Goal: Information Seeking & Learning: Learn about a topic

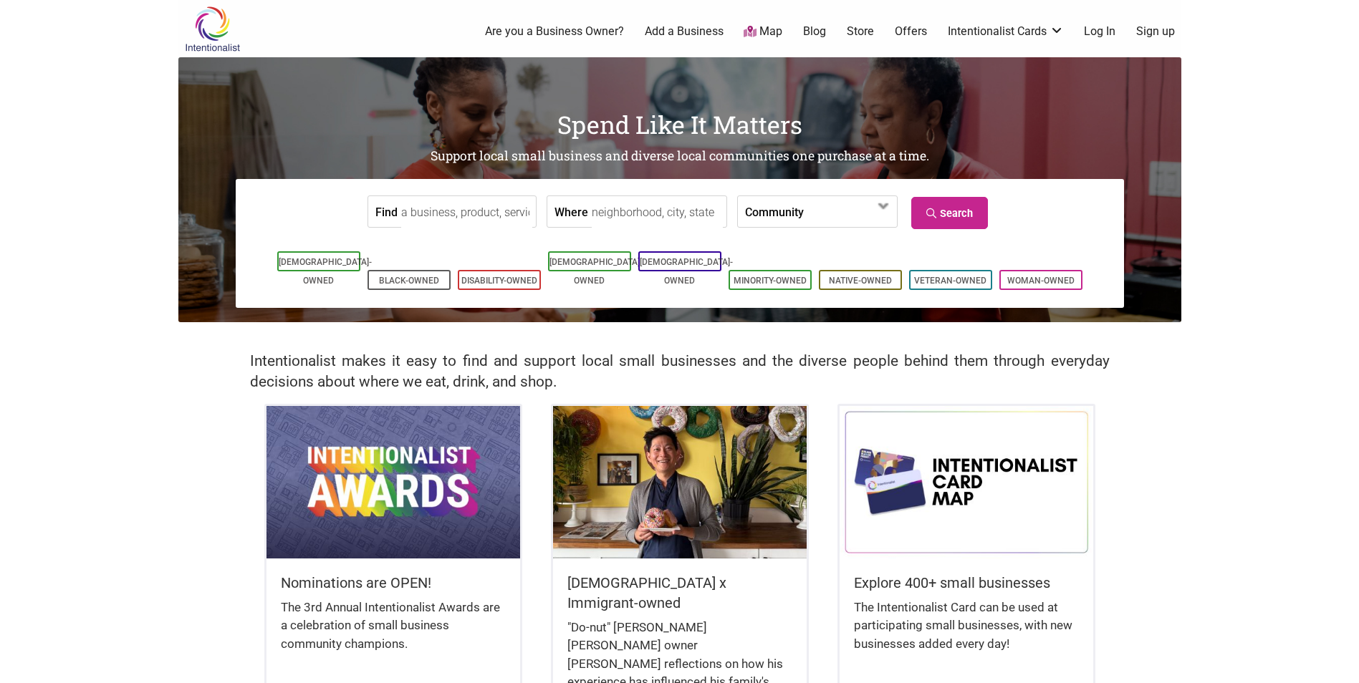
click at [434, 218] on input "Find" at bounding box center [466, 212] width 131 height 32
type input "r"
click at [673, 216] on input "Where" at bounding box center [657, 212] width 131 height 32
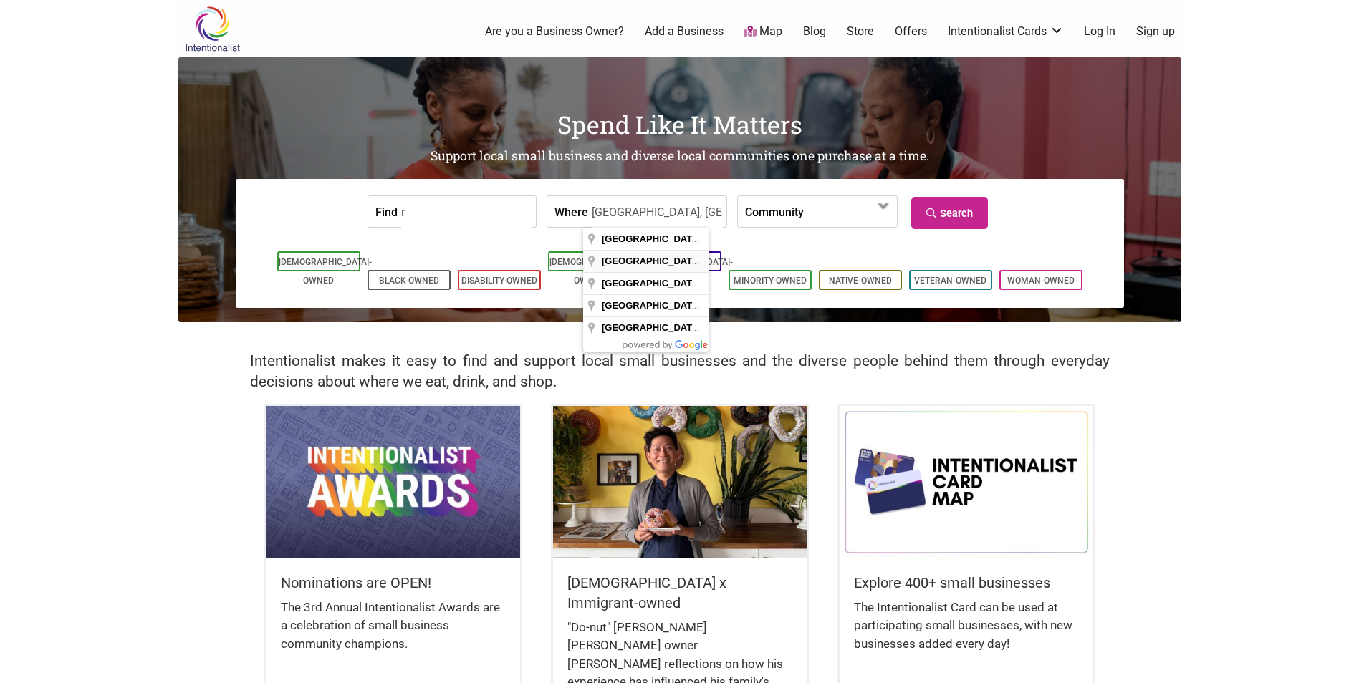
type input "[GEOGRAPHIC_DATA], [GEOGRAPHIC_DATA], [GEOGRAPHIC_DATA]"
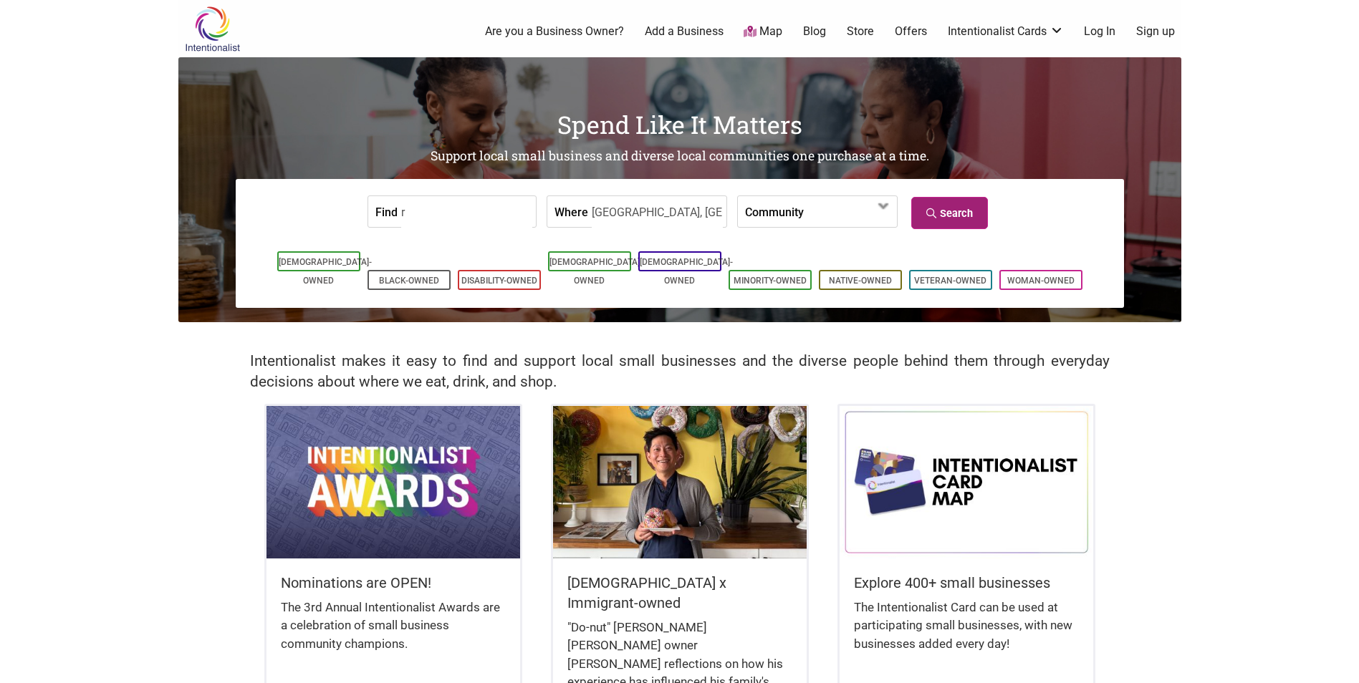
click at [961, 211] on link "Search" at bounding box center [949, 213] width 77 height 32
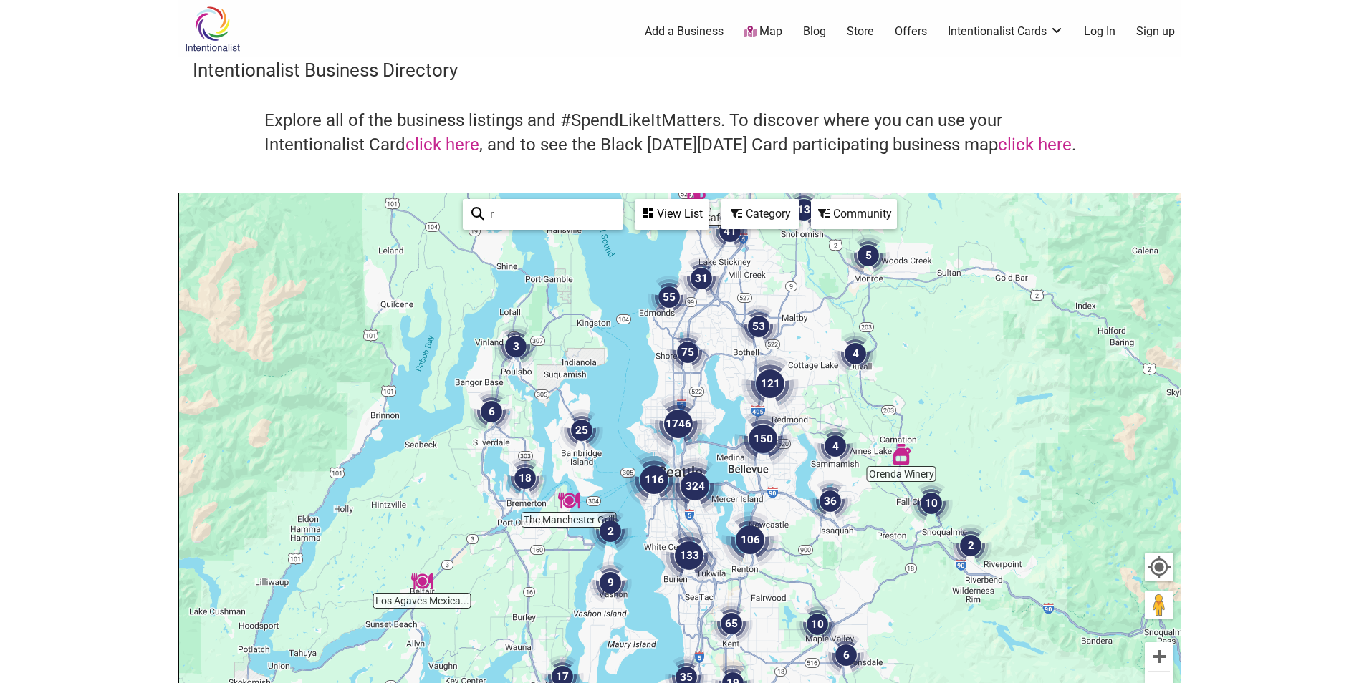
click at [708, 213] on div "Category" at bounding box center [672, 214] width 72 height 27
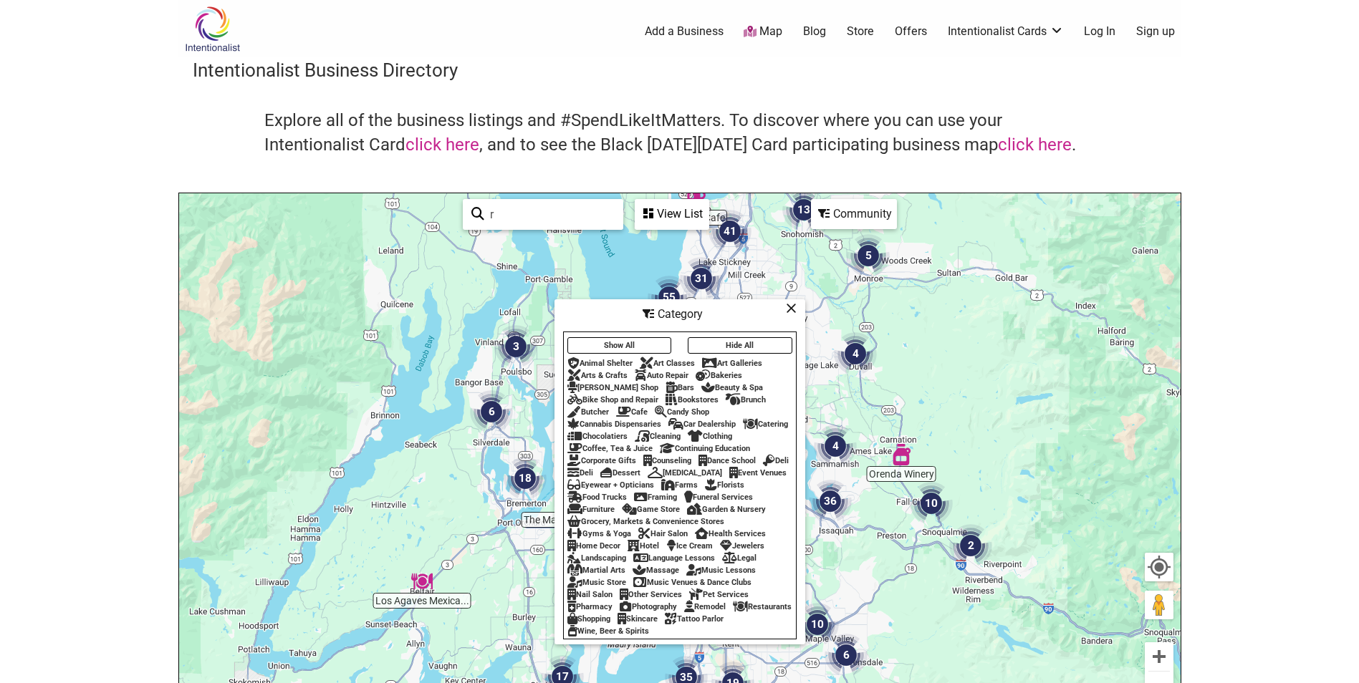
click at [733, 612] on div "Restaurants" at bounding box center [762, 606] width 59 height 9
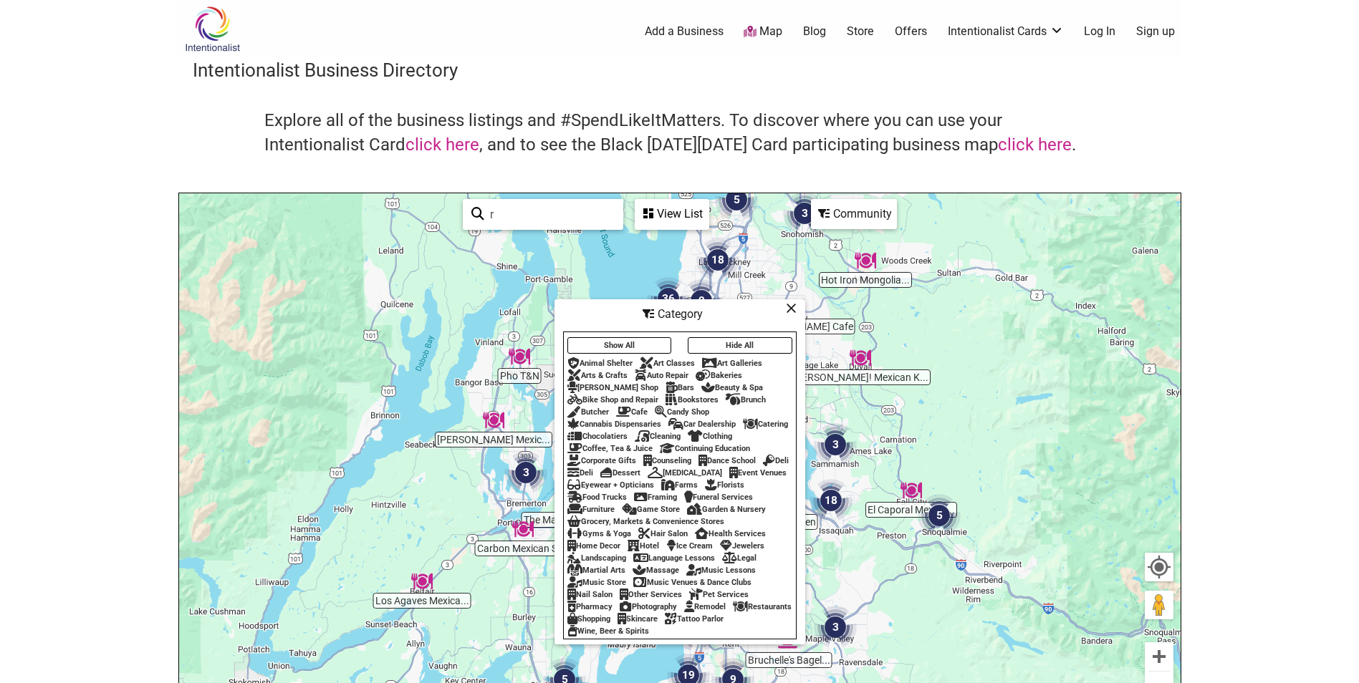
click at [667, 206] on div "View List" at bounding box center [672, 214] width 72 height 27
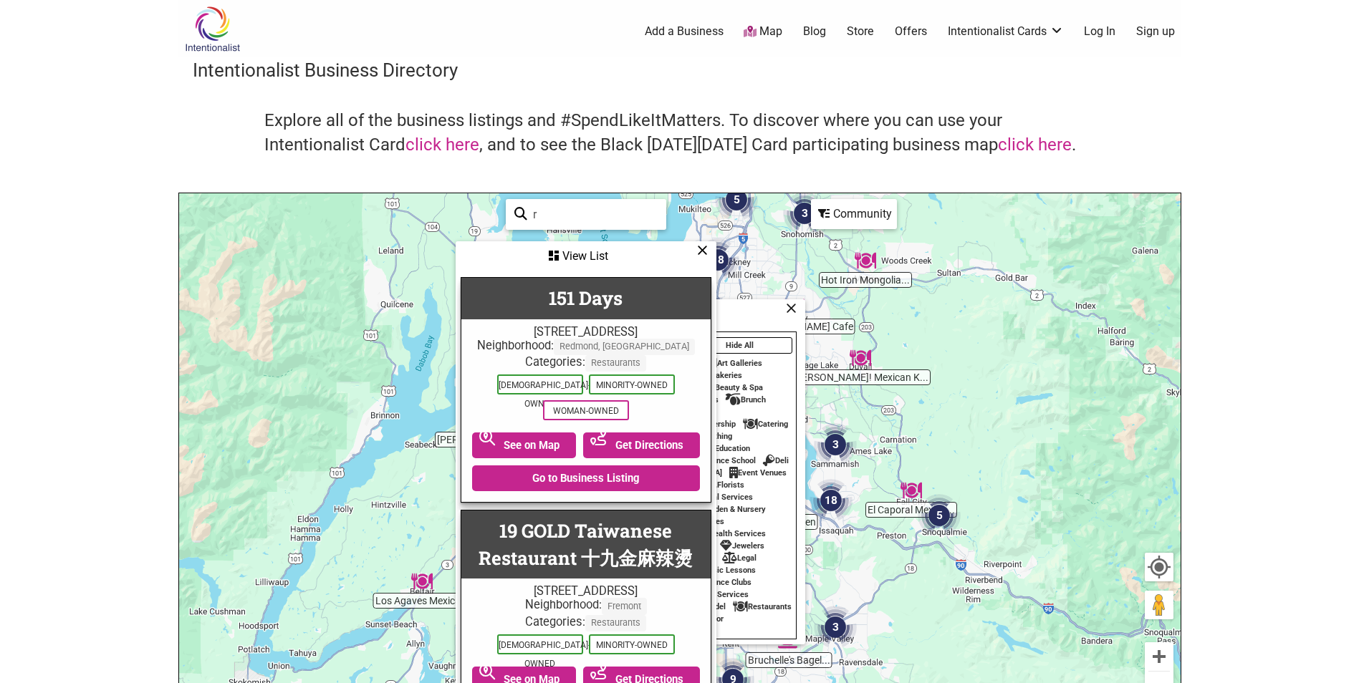
click at [703, 251] on icon at bounding box center [702, 250] width 11 height 1
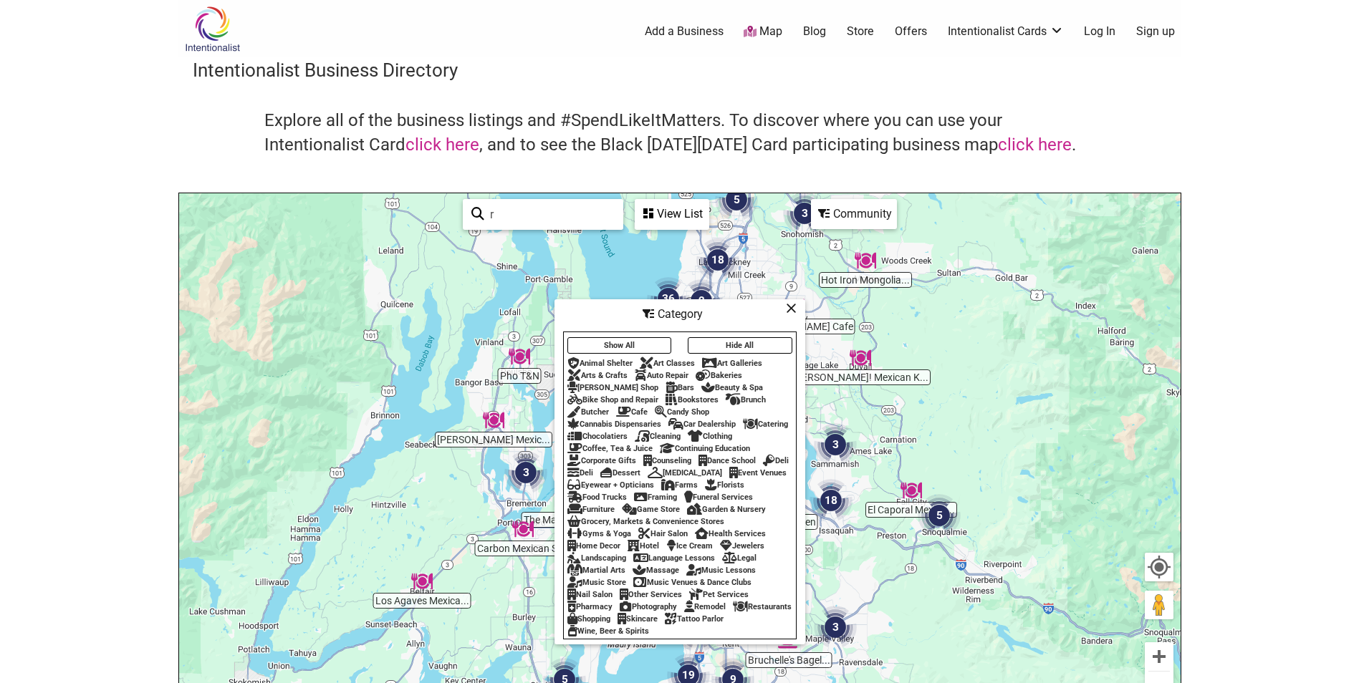
click at [787, 308] on icon at bounding box center [791, 308] width 11 height 1
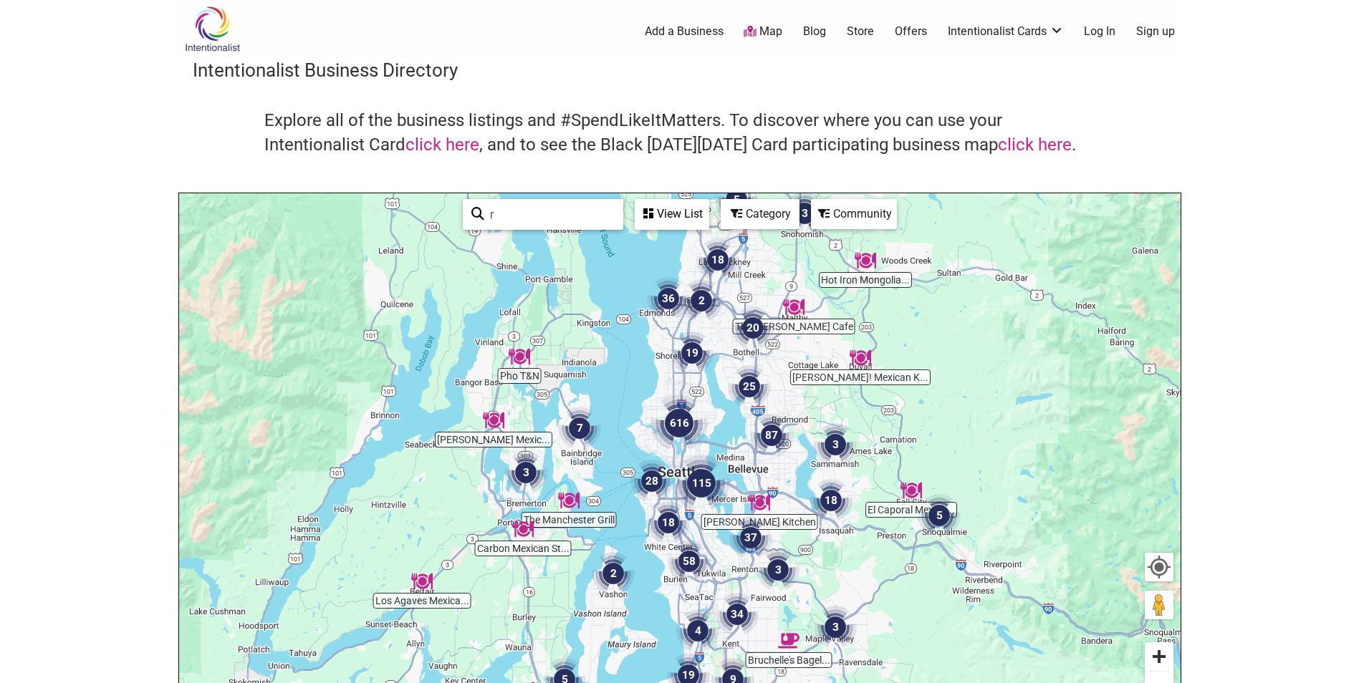
click at [1160, 658] on button "Zoom in" at bounding box center [1159, 657] width 29 height 29
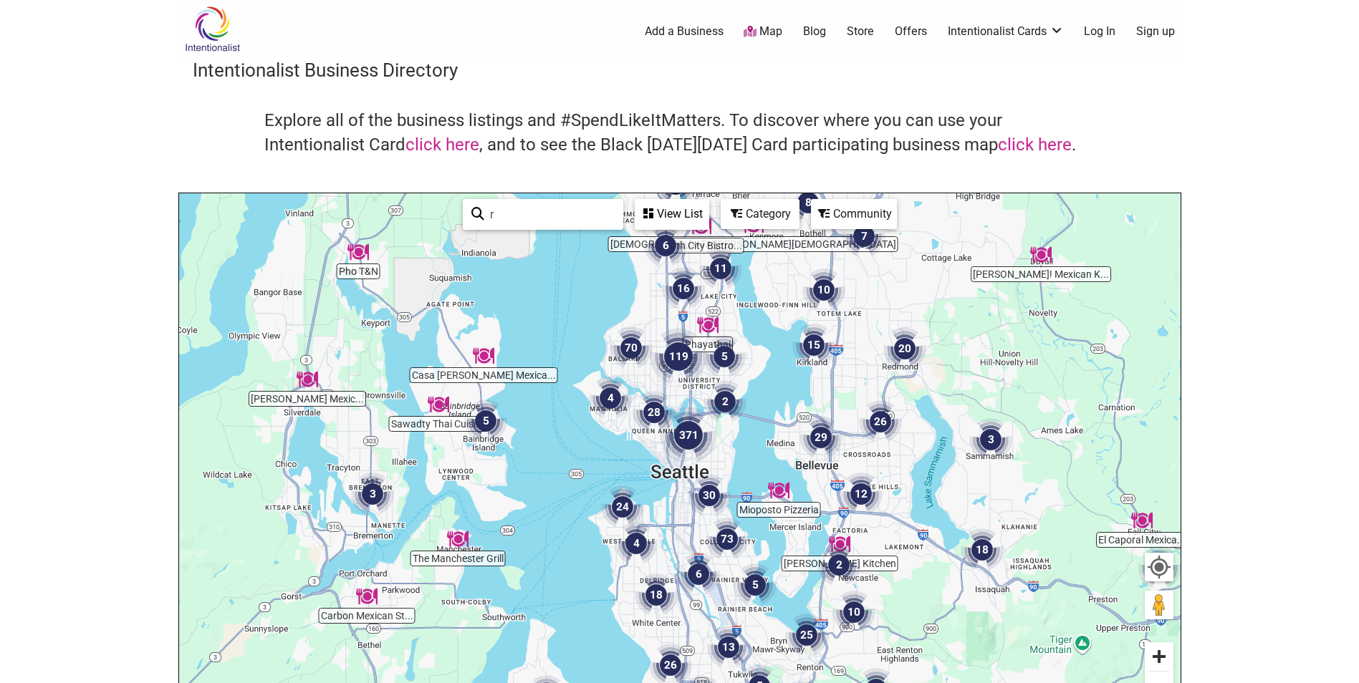
click at [1163, 661] on button "Zoom in" at bounding box center [1159, 657] width 29 height 29
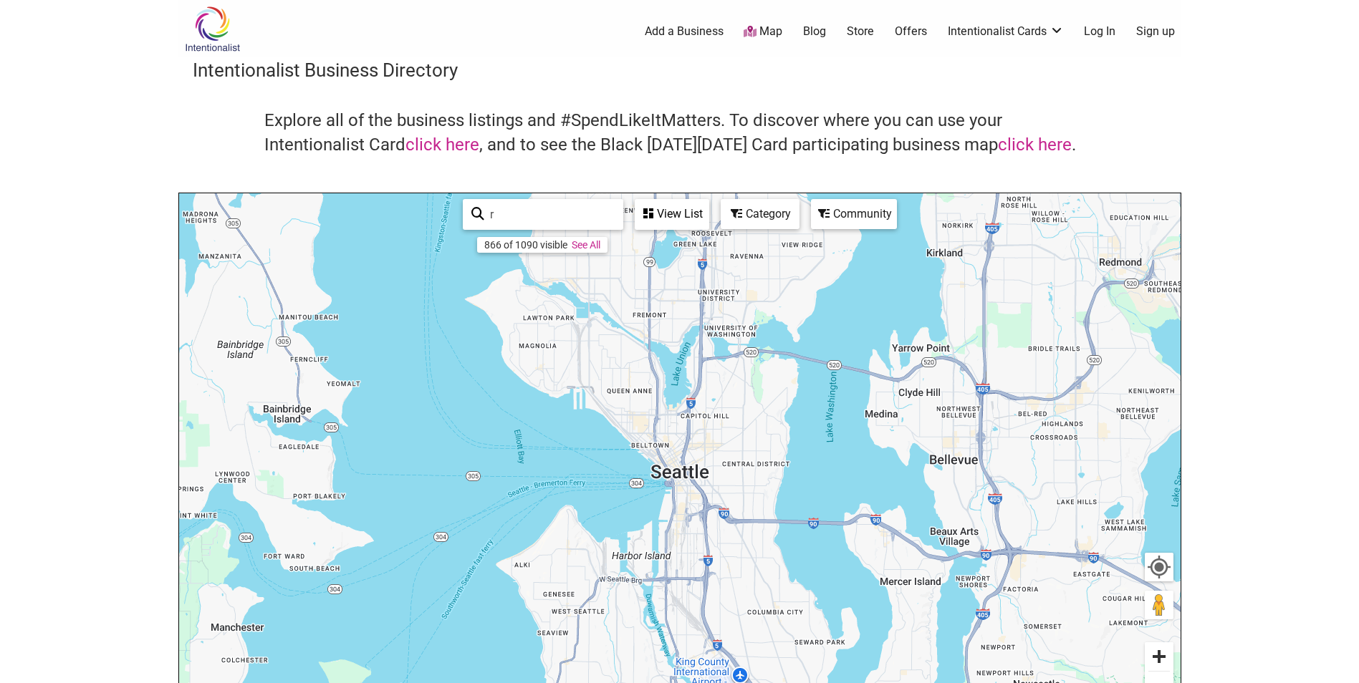
click at [1162, 661] on button "Zoom in" at bounding box center [1159, 657] width 29 height 29
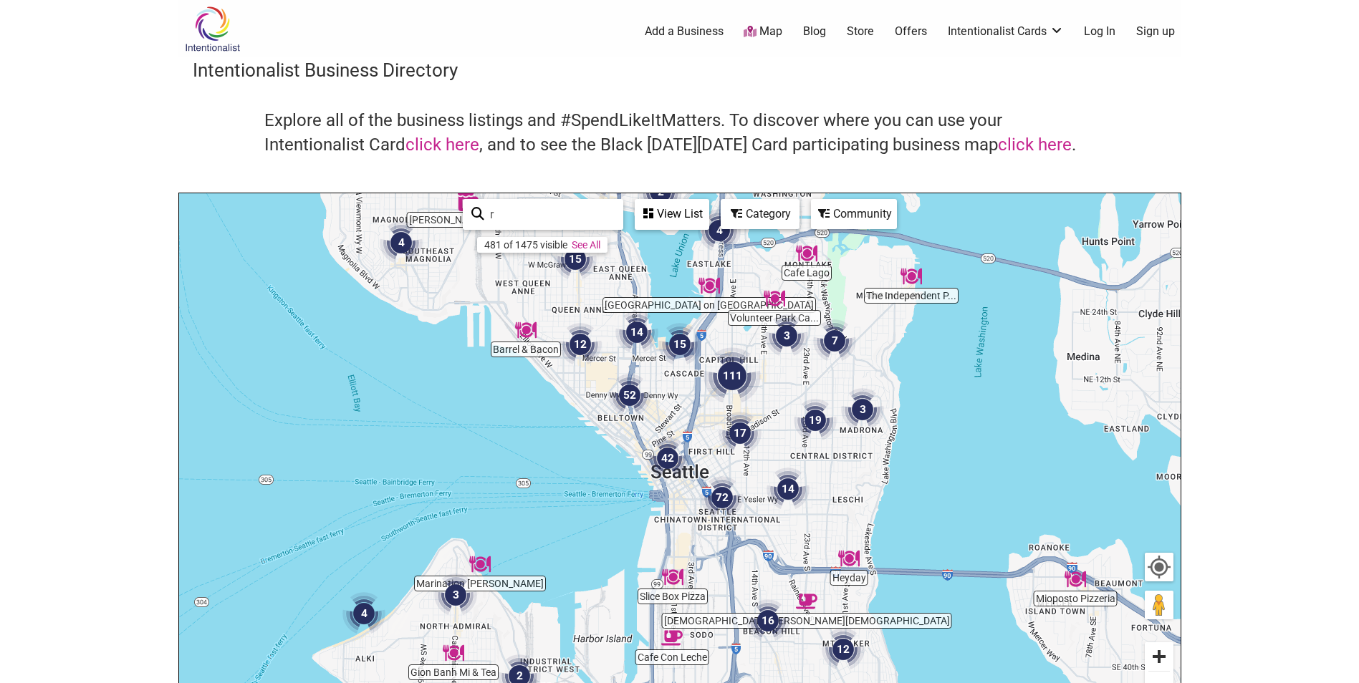
click at [1162, 661] on button "Zoom in" at bounding box center [1159, 657] width 29 height 29
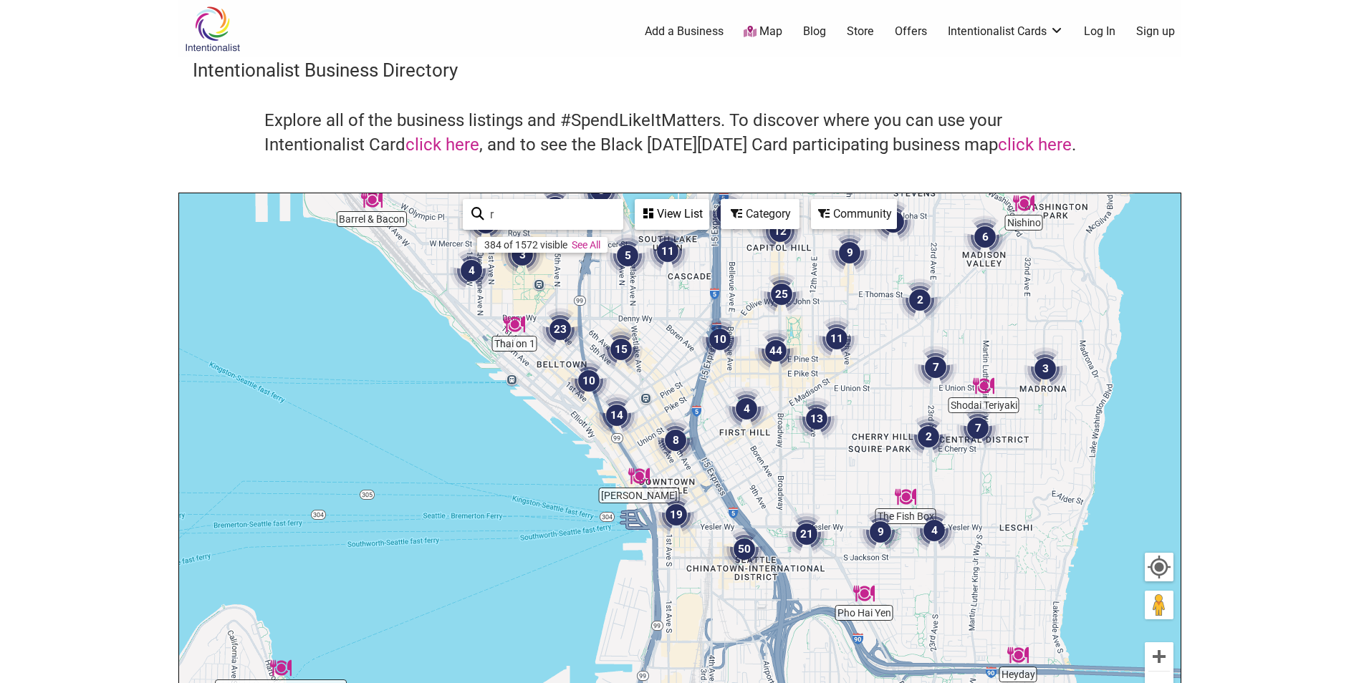
click at [686, 210] on div "View List" at bounding box center [672, 214] width 72 height 27
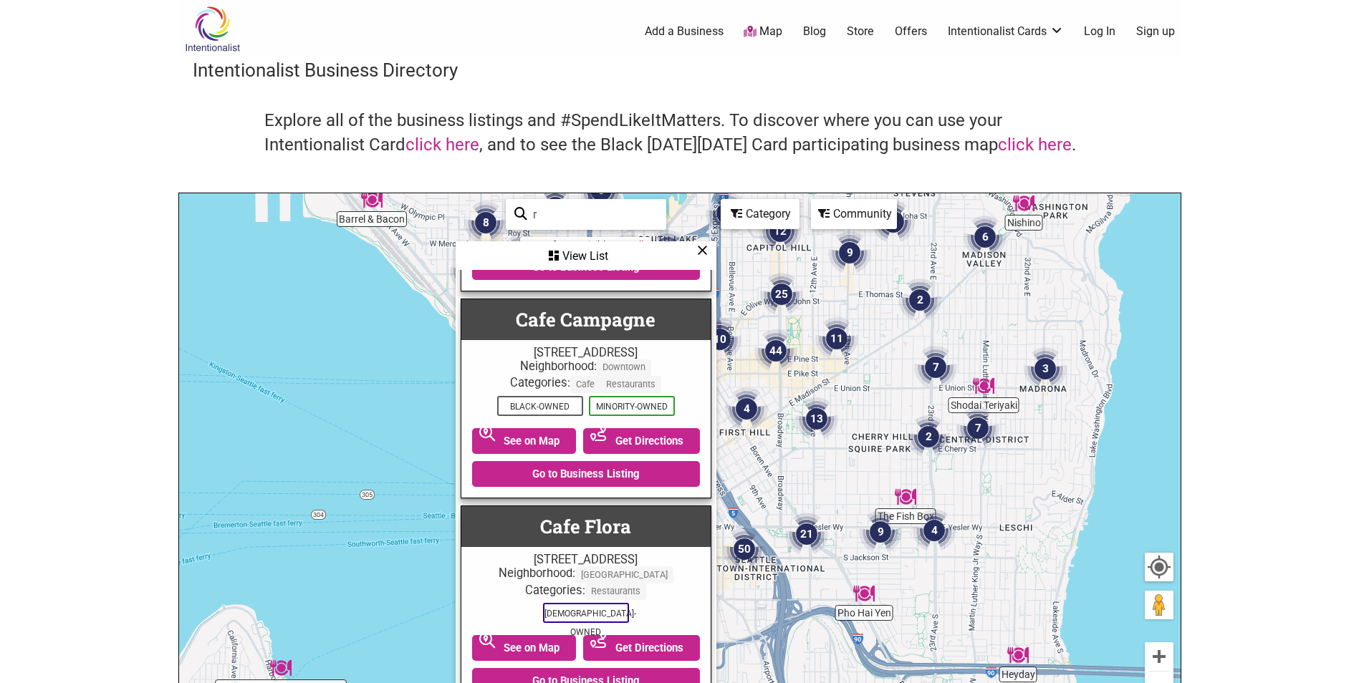
scroll to position [12106, 0]
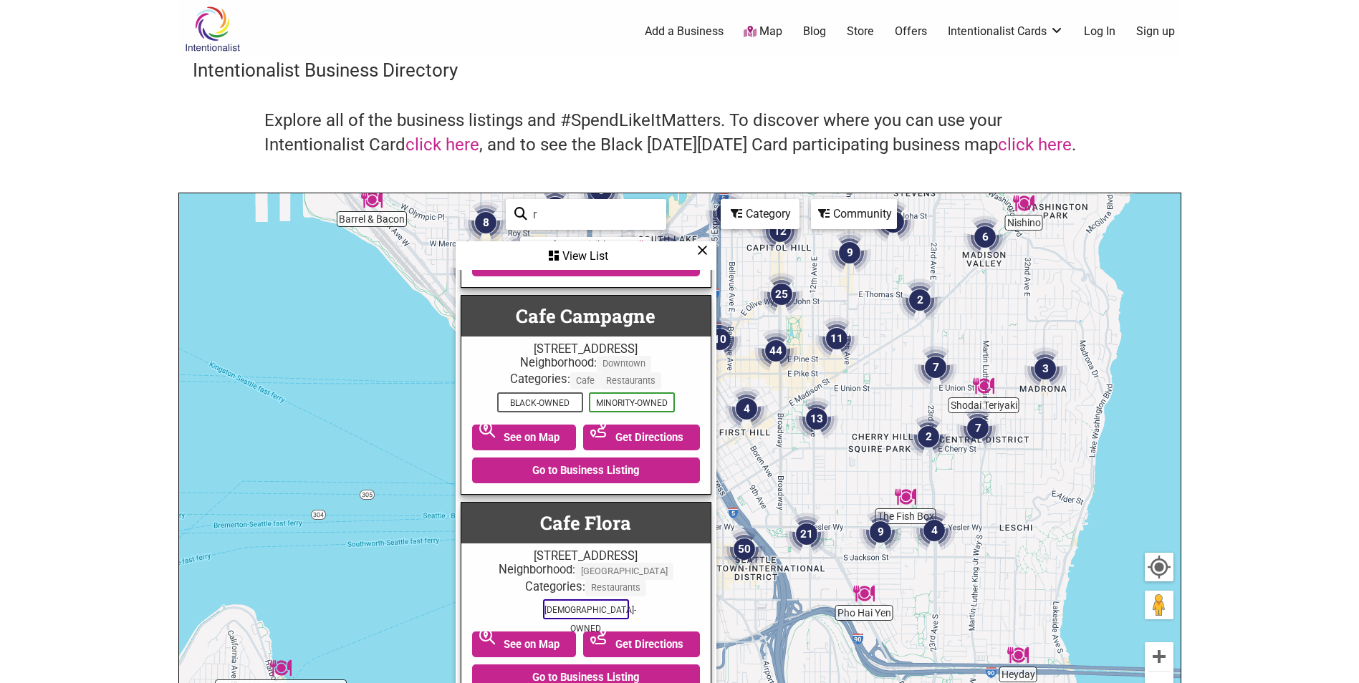
click at [715, 243] on div "Category" at bounding box center [586, 256] width 258 height 27
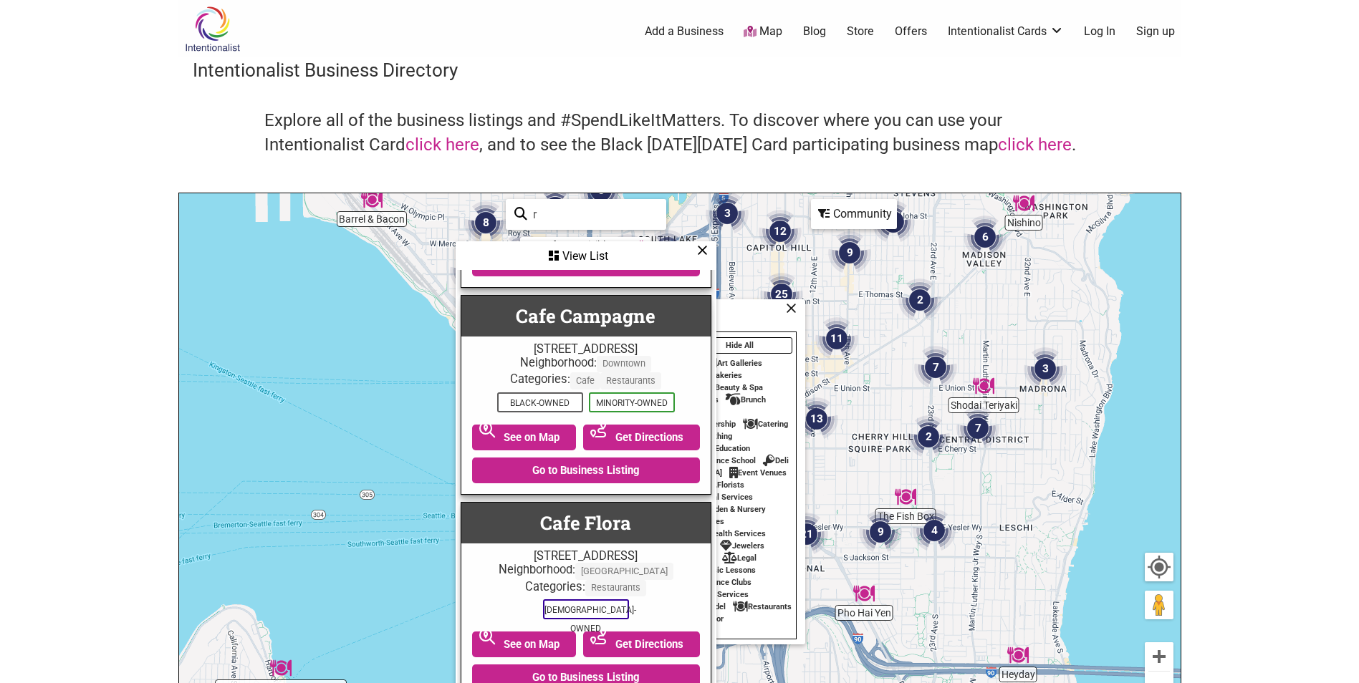
click at [715, 243] on div "Community" at bounding box center [586, 256] width 258 height 27
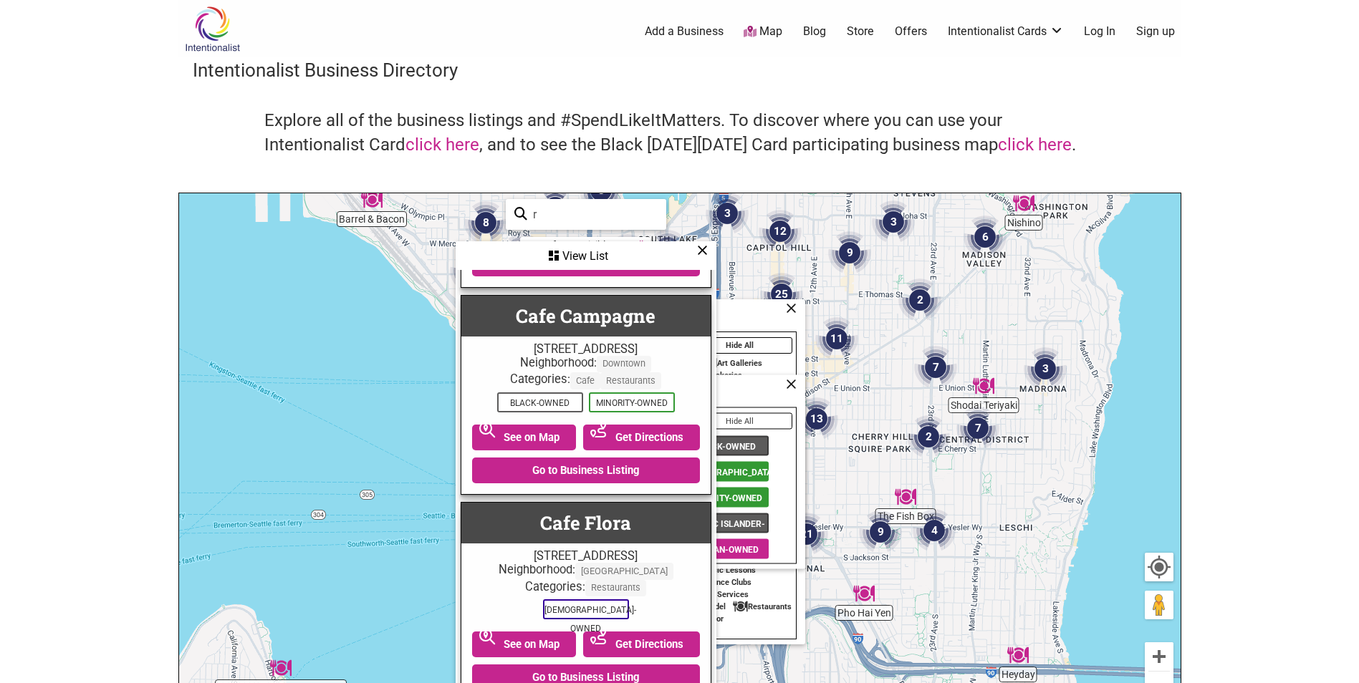
click at [742, 441] on span "Black-Owned" at bounding box center [726, 446] width 86 height 20
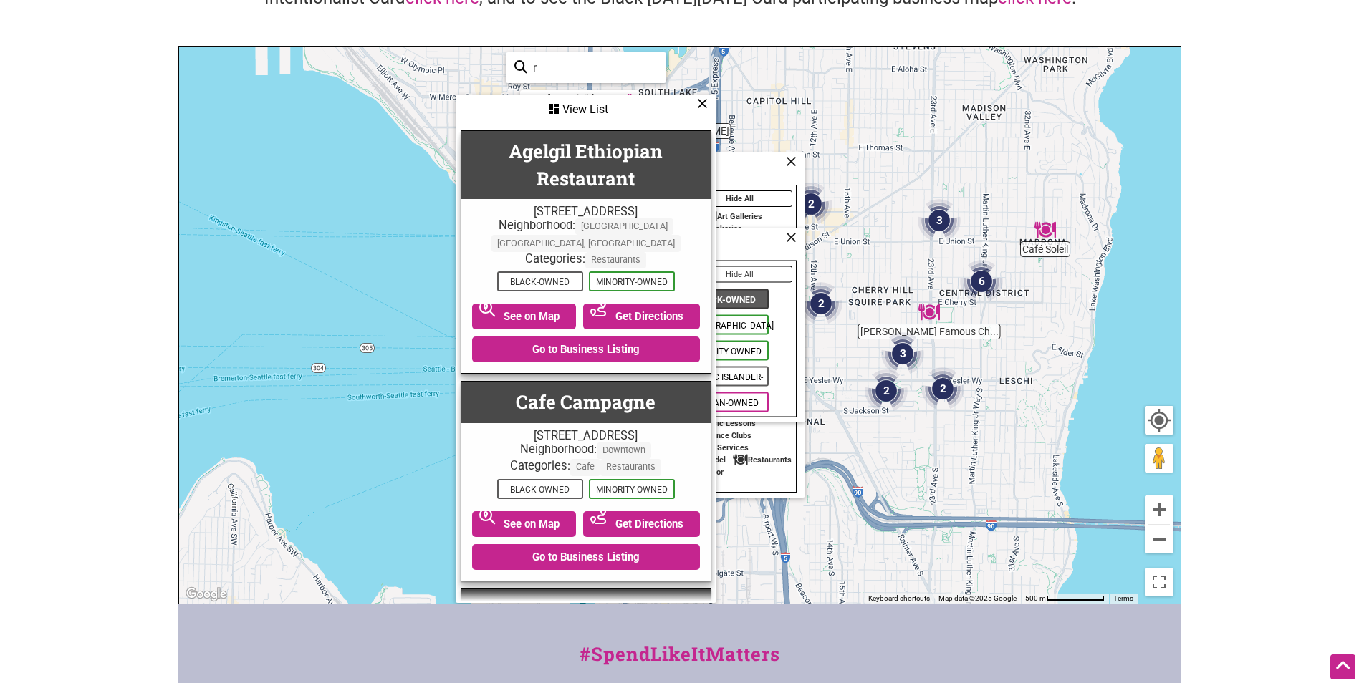
scroll to position [143, 0]
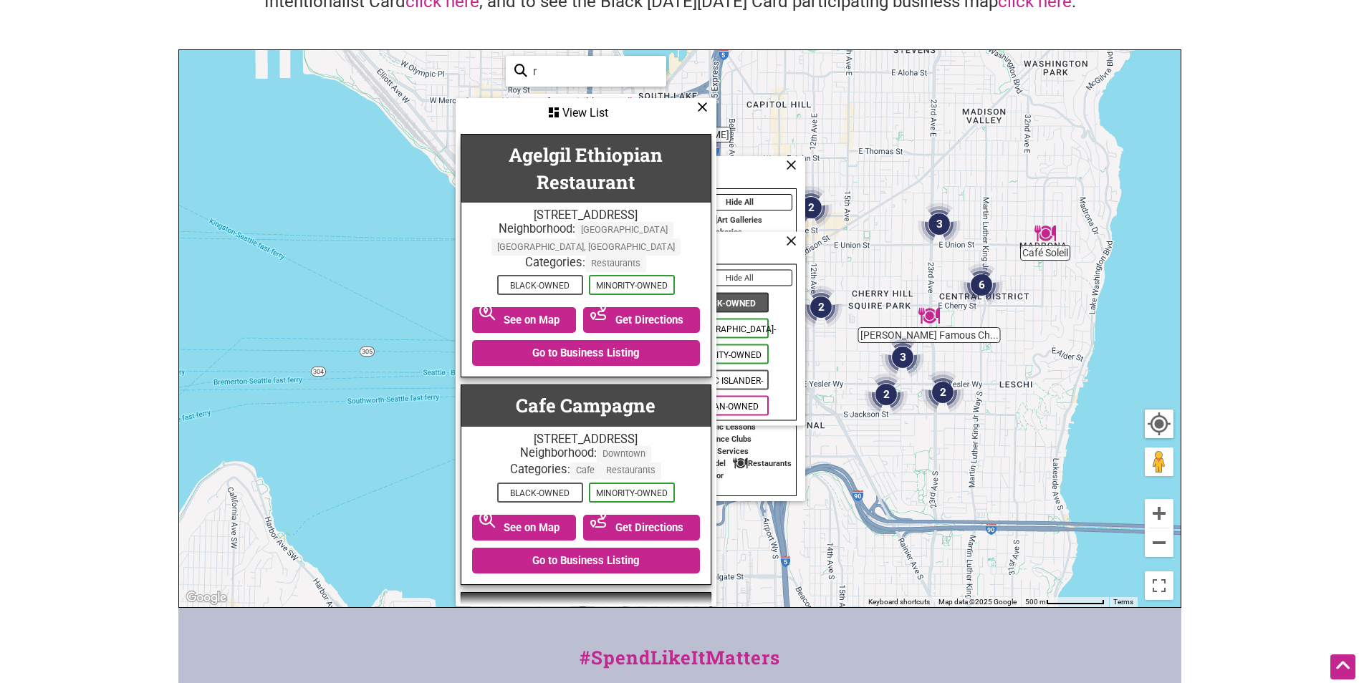
click at [698, 107] on icon at bounding box center [702, 107] width 11 height 1
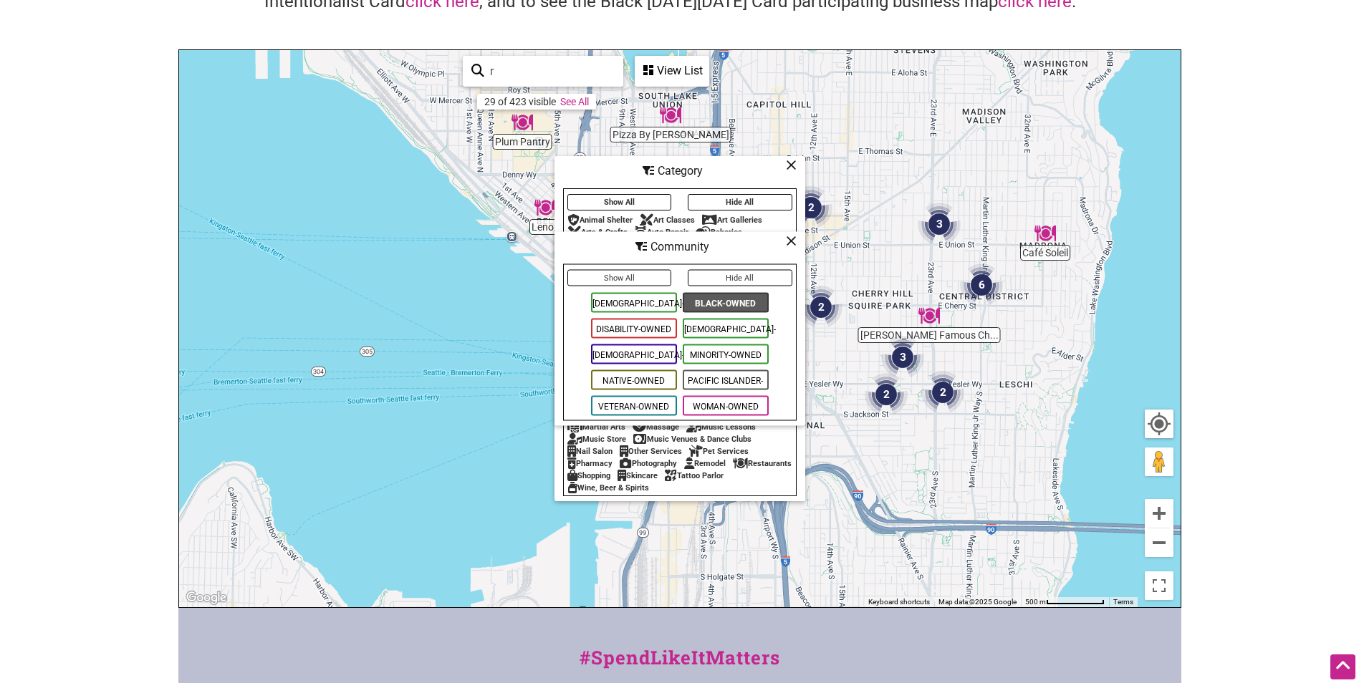
click at [718, 300] on span "Black-Owned" at bounding box center [726, 303] width 86 height 20
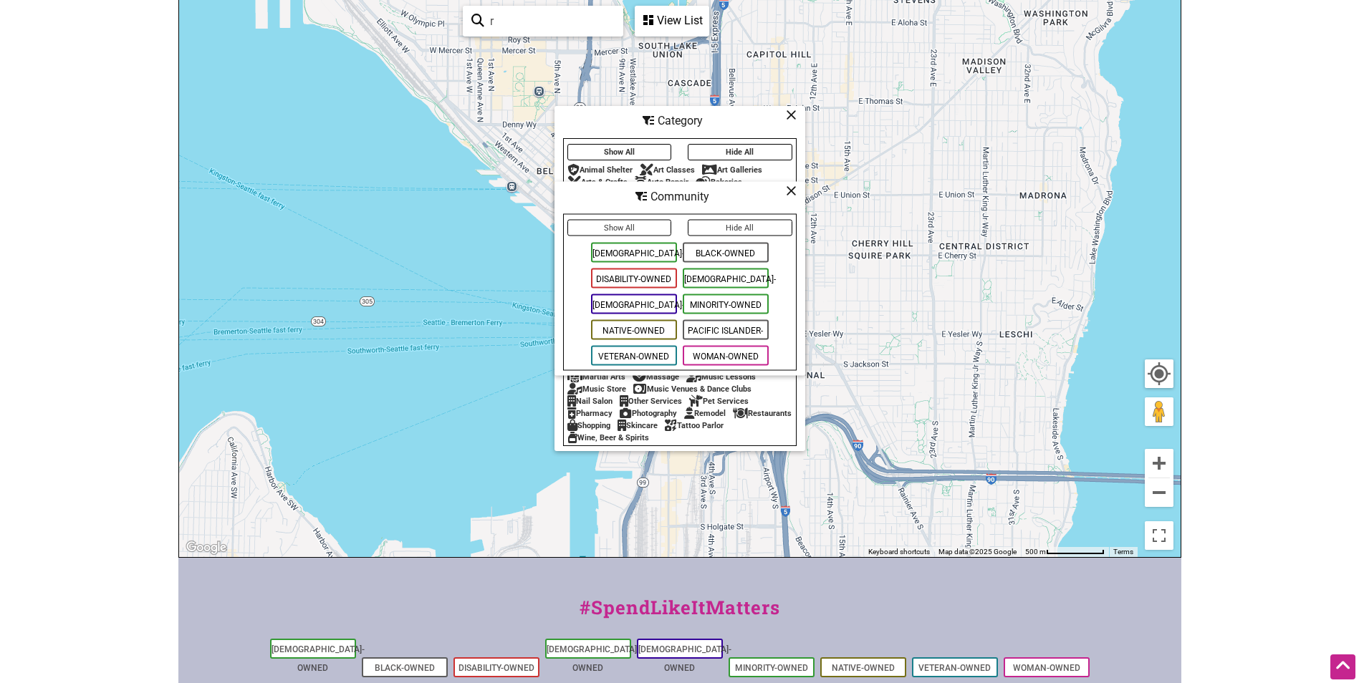
scroll to position [215, 0]
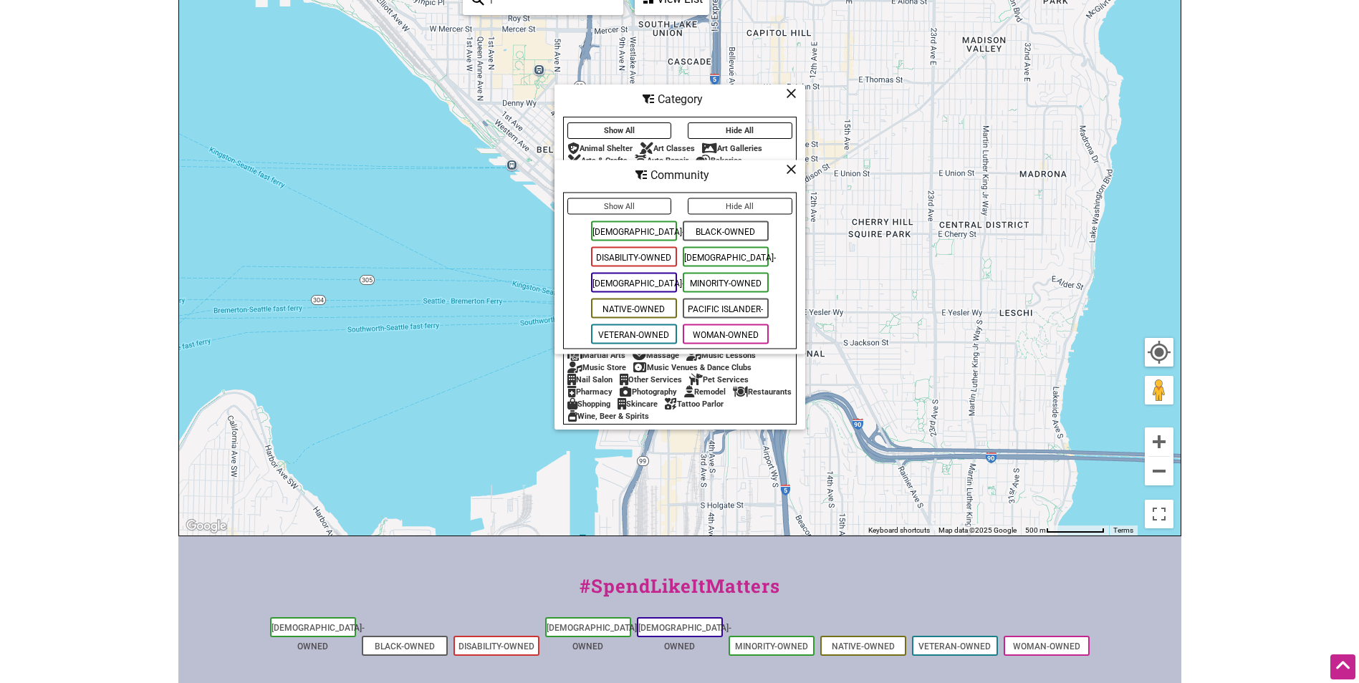
click at [635, 282] on span "[DEMOGRAPHIC_DATA]-Owned" at bounding box center [634, 283] width 86 height 20
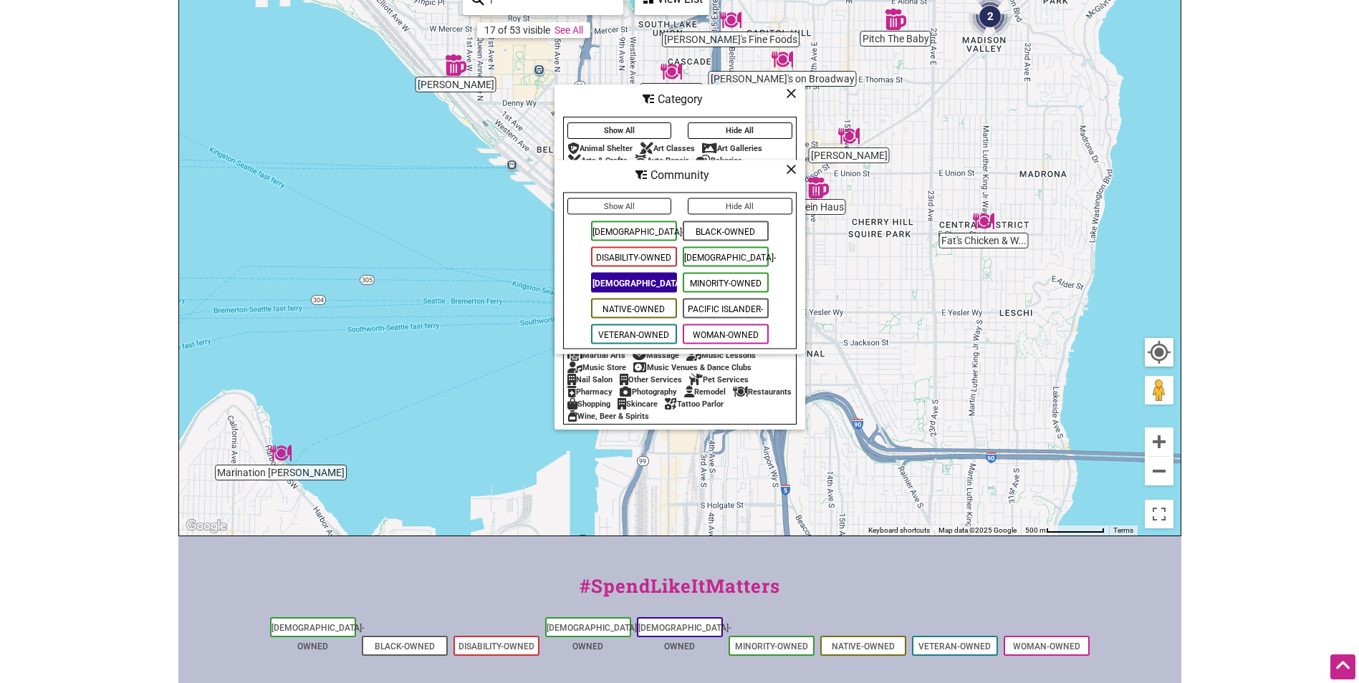
click at [784, 113] on div "Community" at bounding box center [680, 99] width 248 height 27
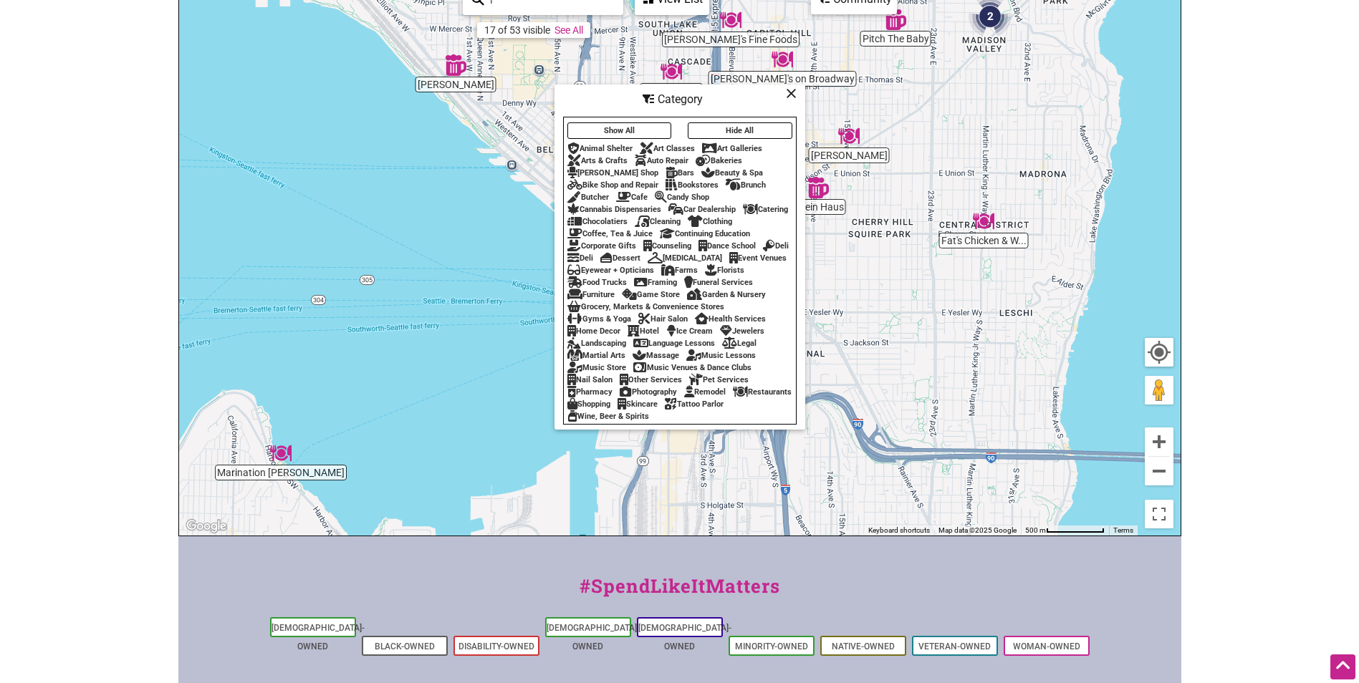
click at [790, 93] on icon at bounding box center [791, 93] width 11 height 1
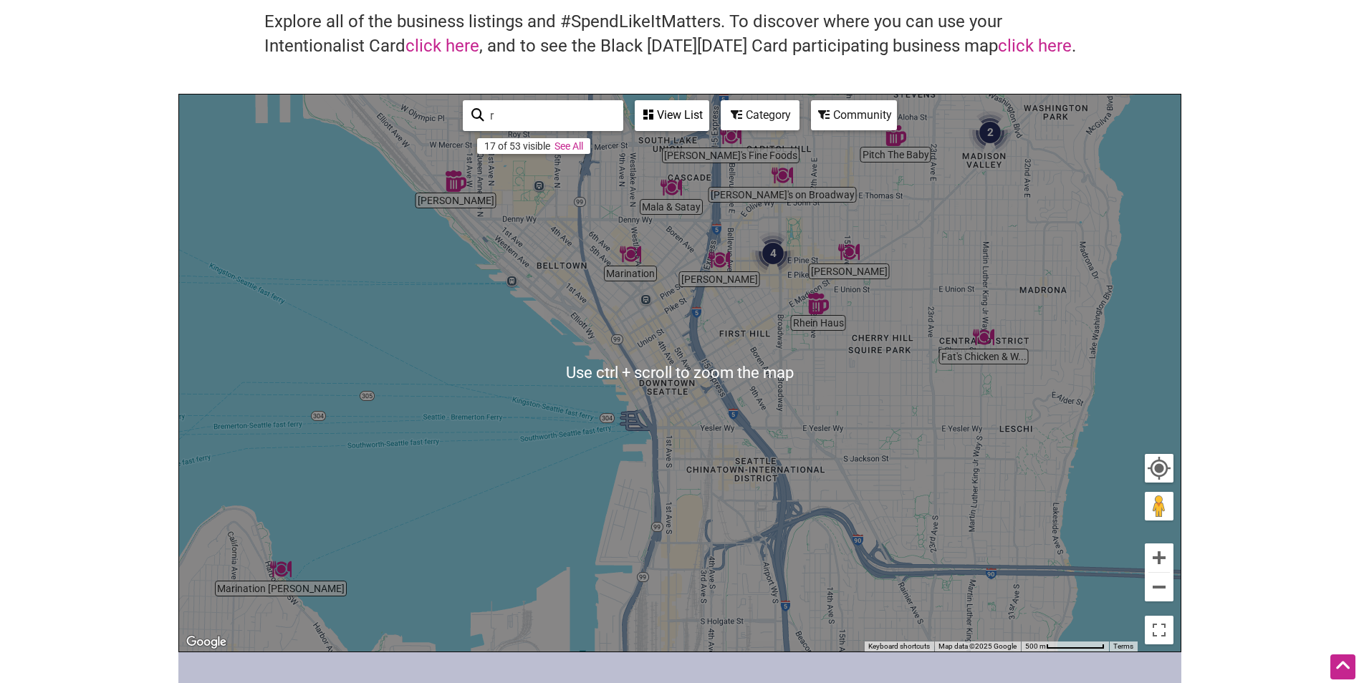
scroll to position [72, 0]
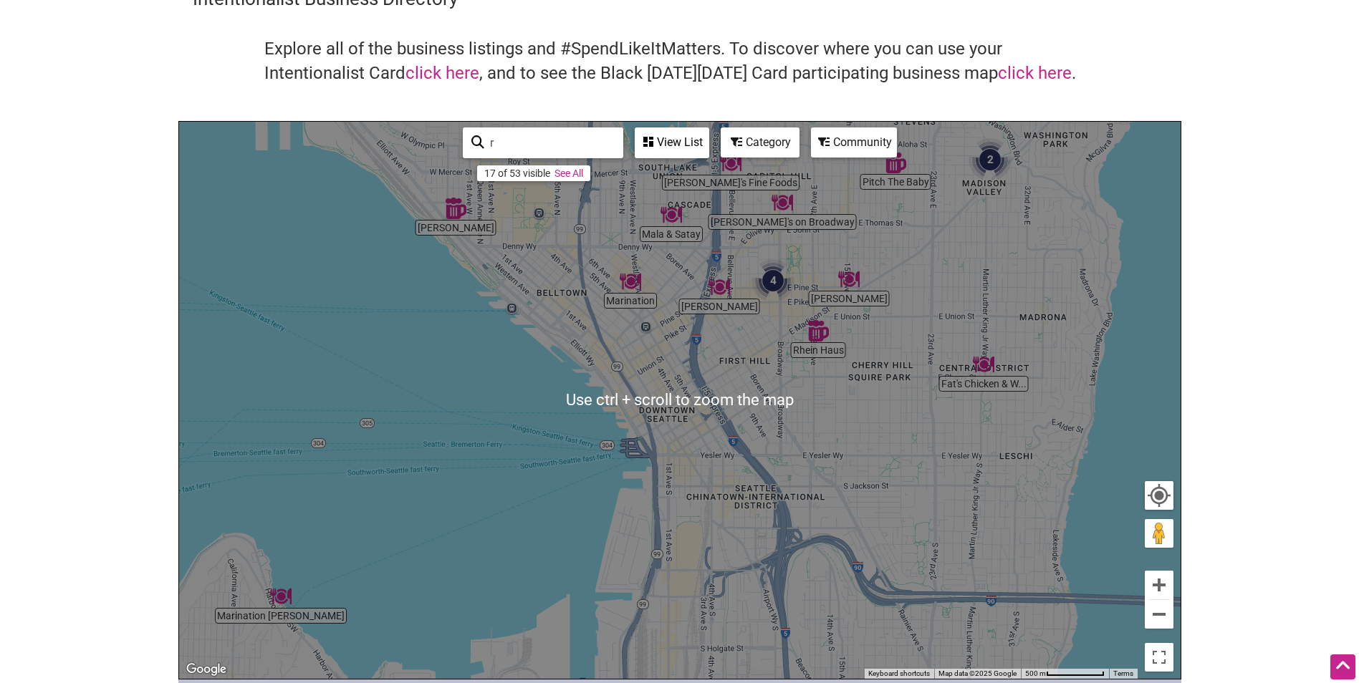
click at [668, 141] on div "View List" at bounding box center [672, 142] width 72 height 27
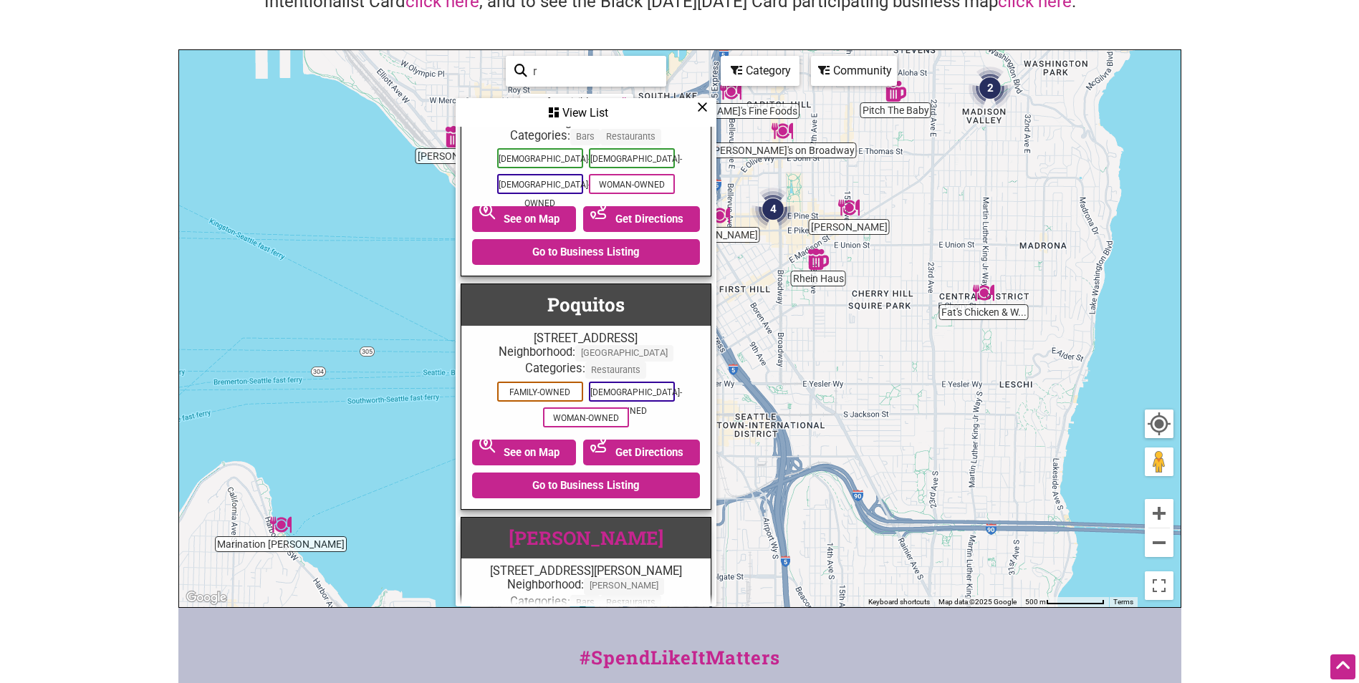
scroll to position [2135, 0]
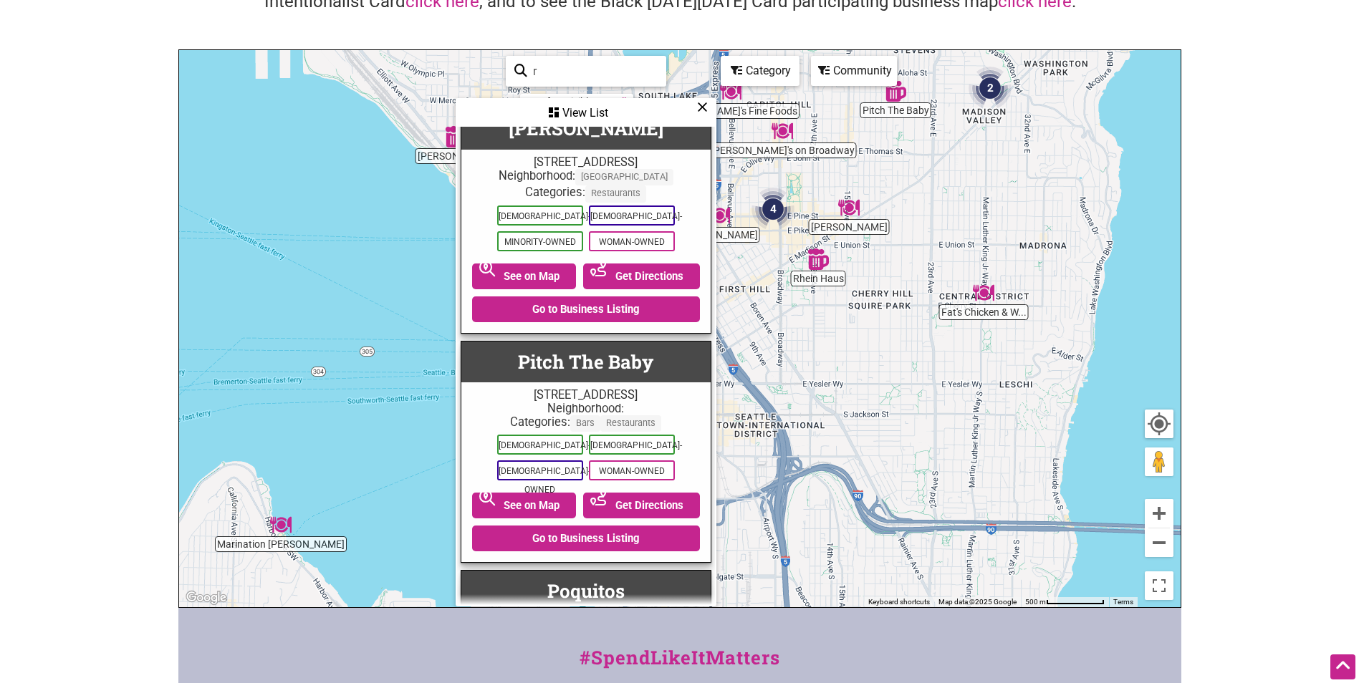
click at [701, 107] on icon at bounding box center [702, 107] width 11 height 1
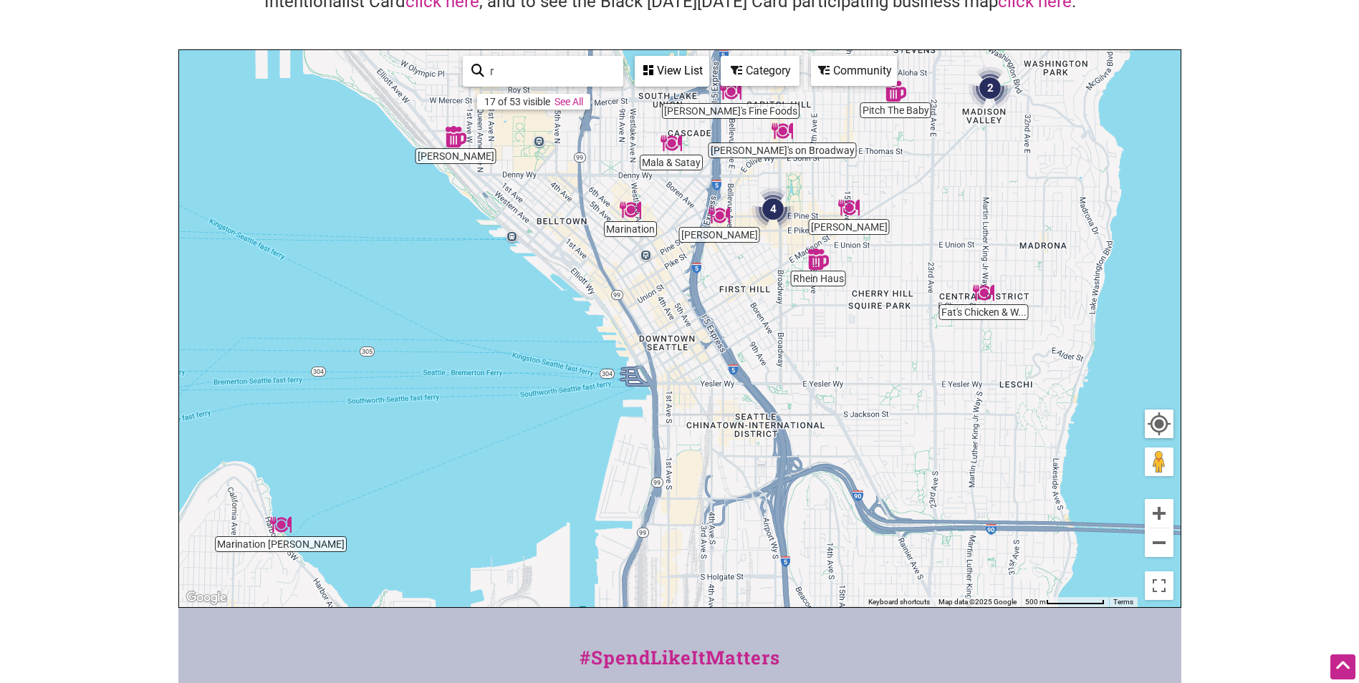
drag, startPoint x: 514, startPoint y: 72, endPoint x: 529, endPoint y: 62, distance: 17.5
click at [514, 72] on input "r" at bounding box center [549, 71] width 130 height 28
click at [708, 69] on div "Community" at bounding box center [672, 70] width 72 height 27
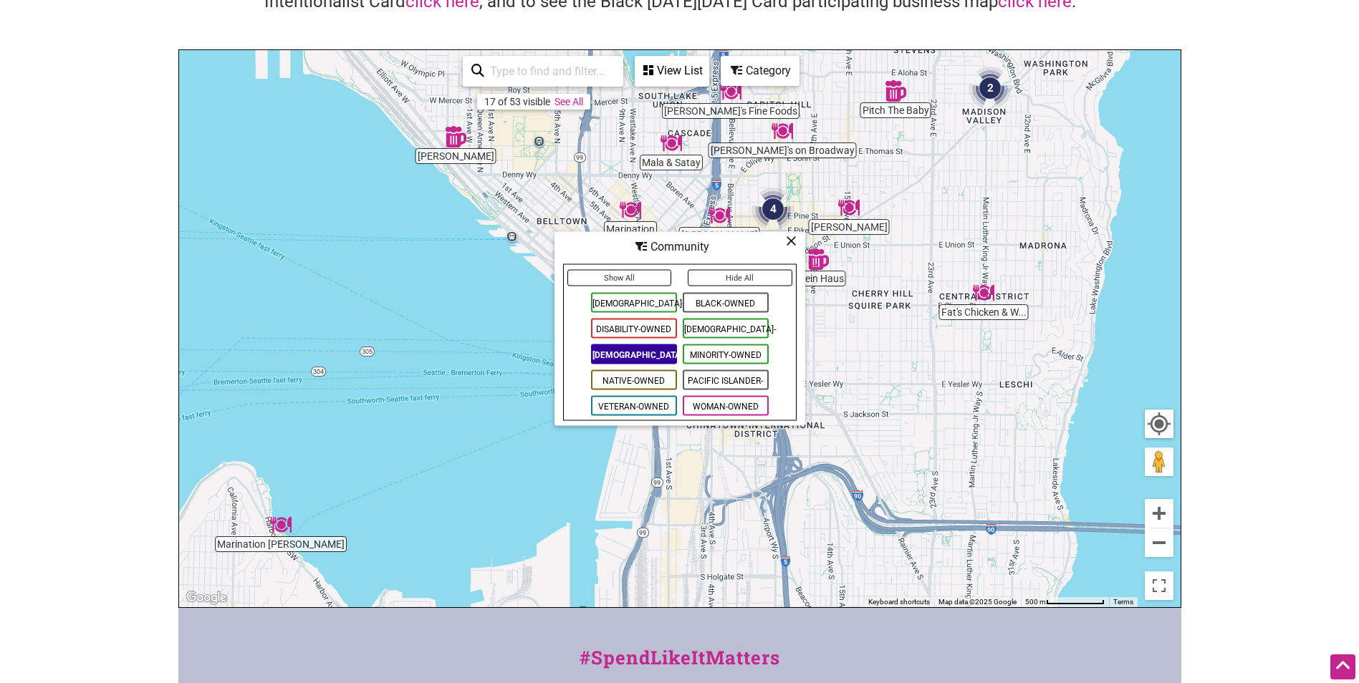
click at [633, 352] on span "[DEMOGRAPHIC_DATA]-Owned" at bounding box center [634, 355] width 86 height 20
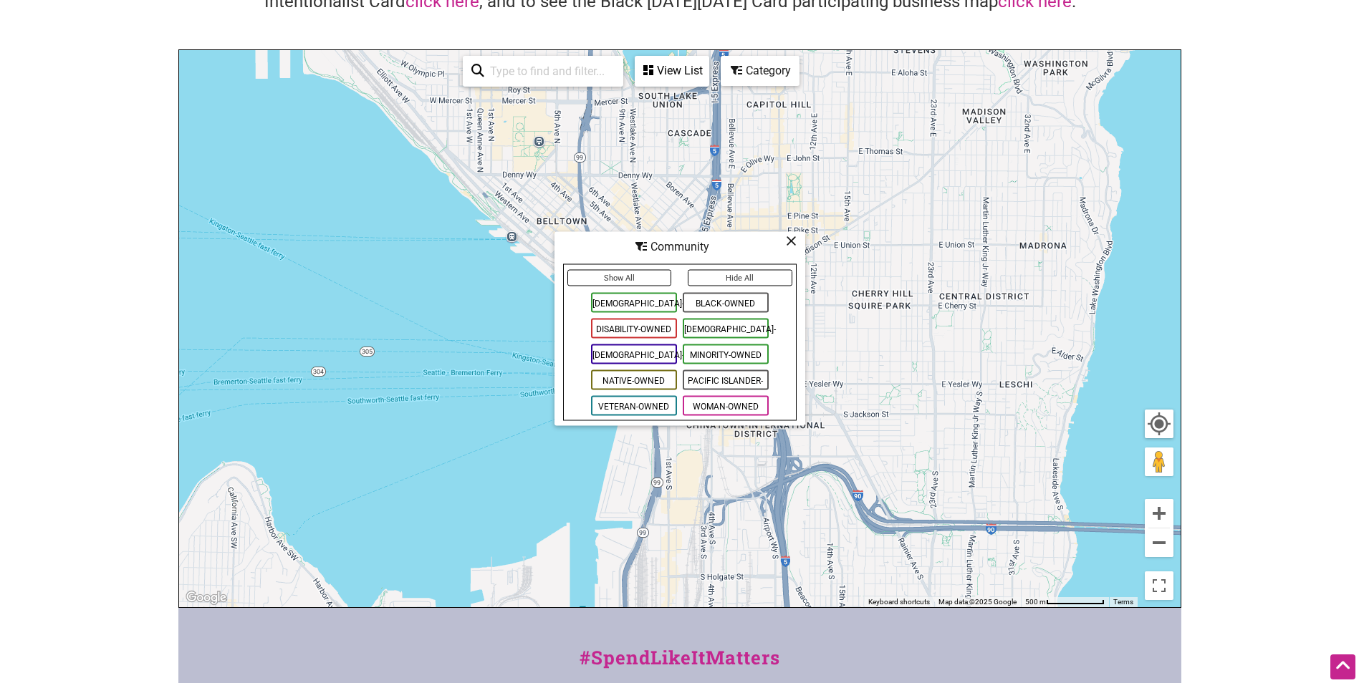
click at [641, 301] on span "[DEMOGRAPHIC_DATA]-Owned" at bounding box center [634, 303] width 86 height 20
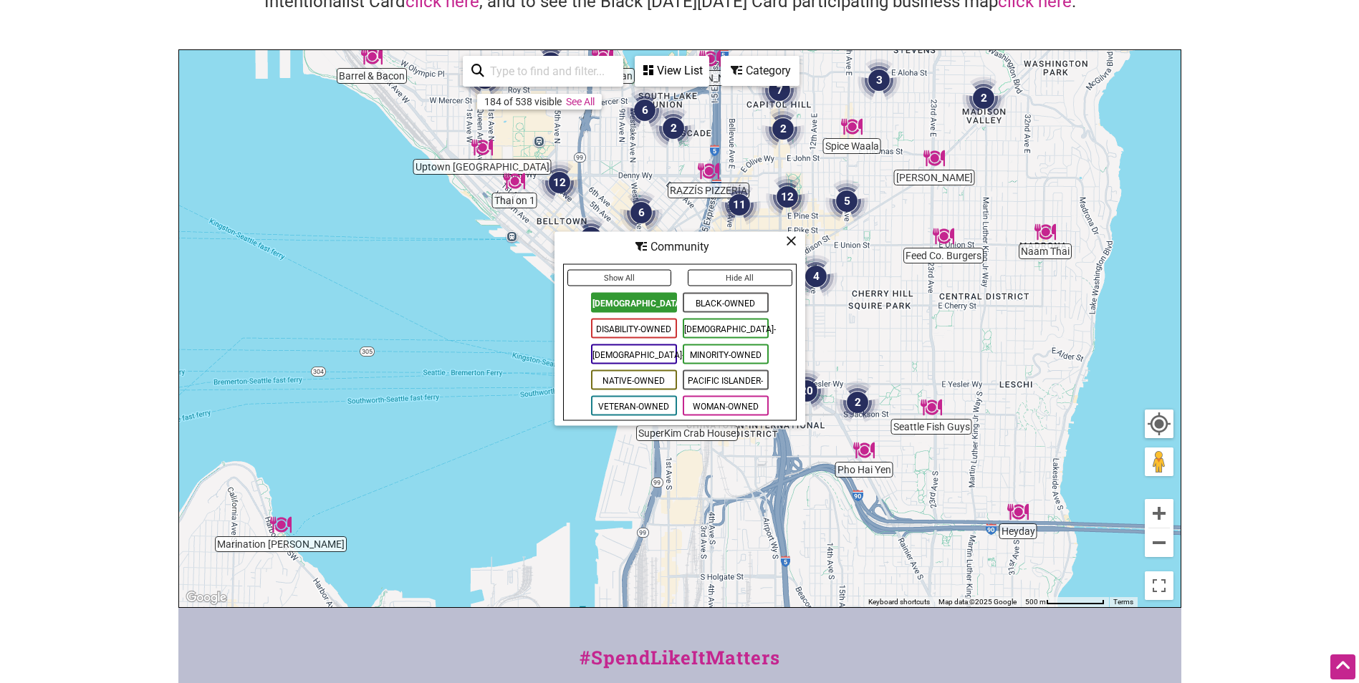
click at [690, 64] on div "View List" at bounding box center [672, 70] width 72 height 27
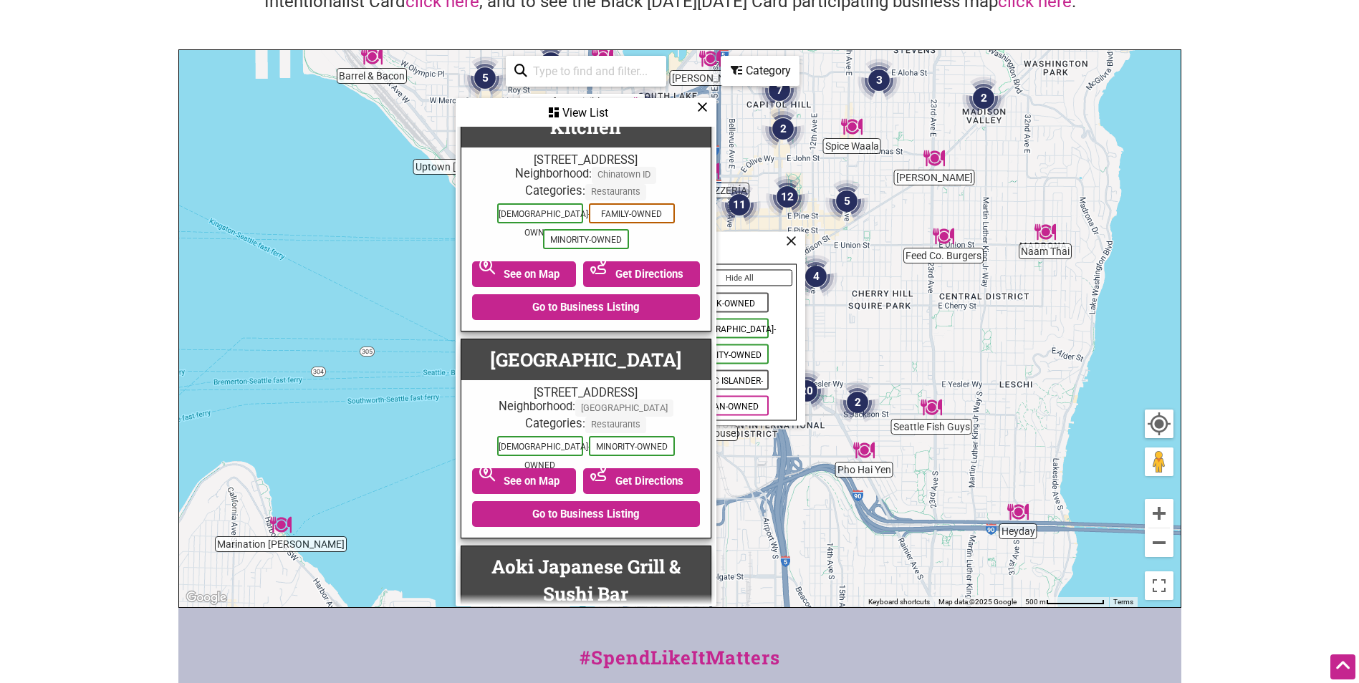
scroll to position [846, 0]
